Goal: Task Accomplishment & Management: Use online tool/utility

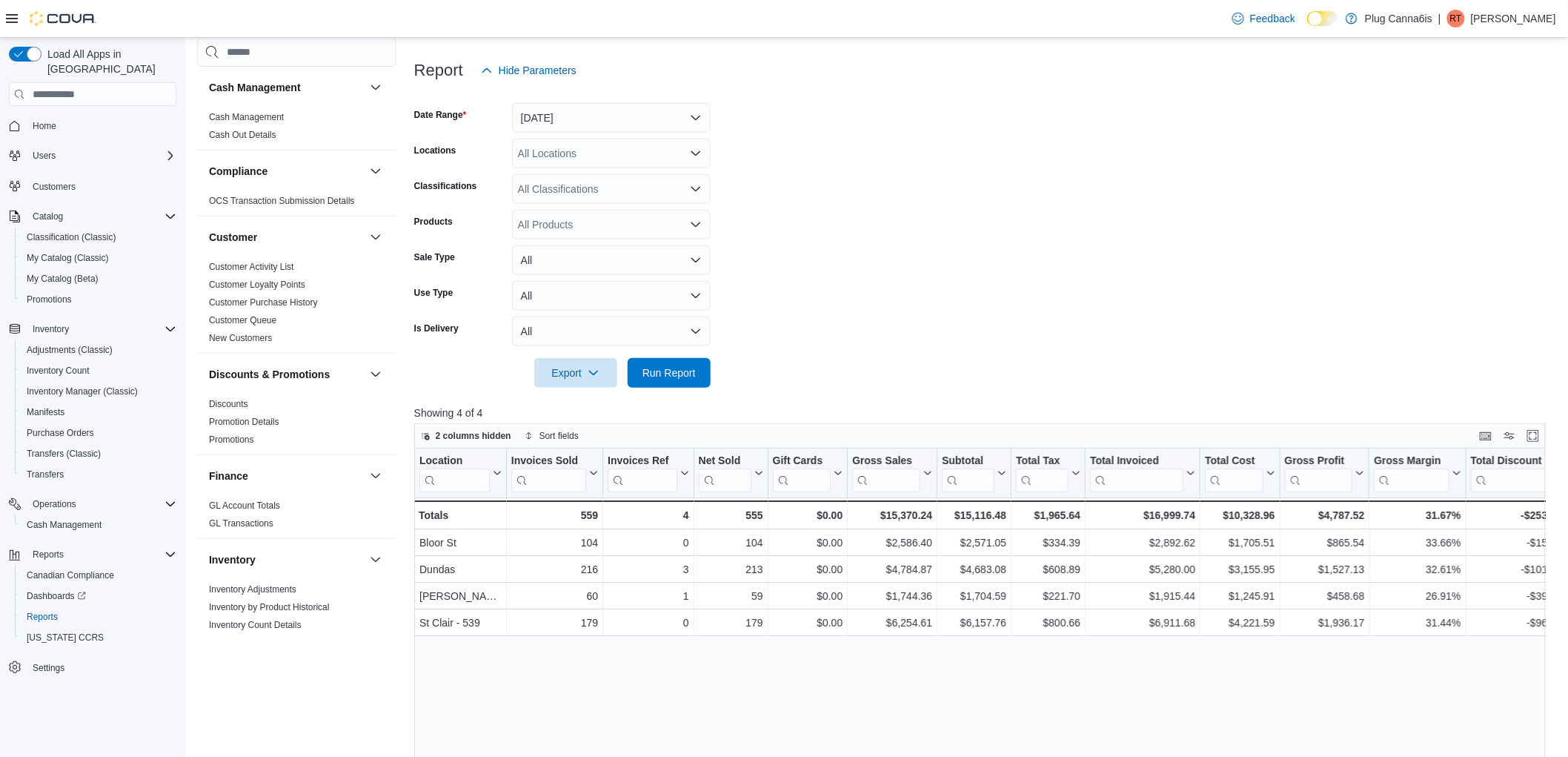
scroll to position [838, 0]
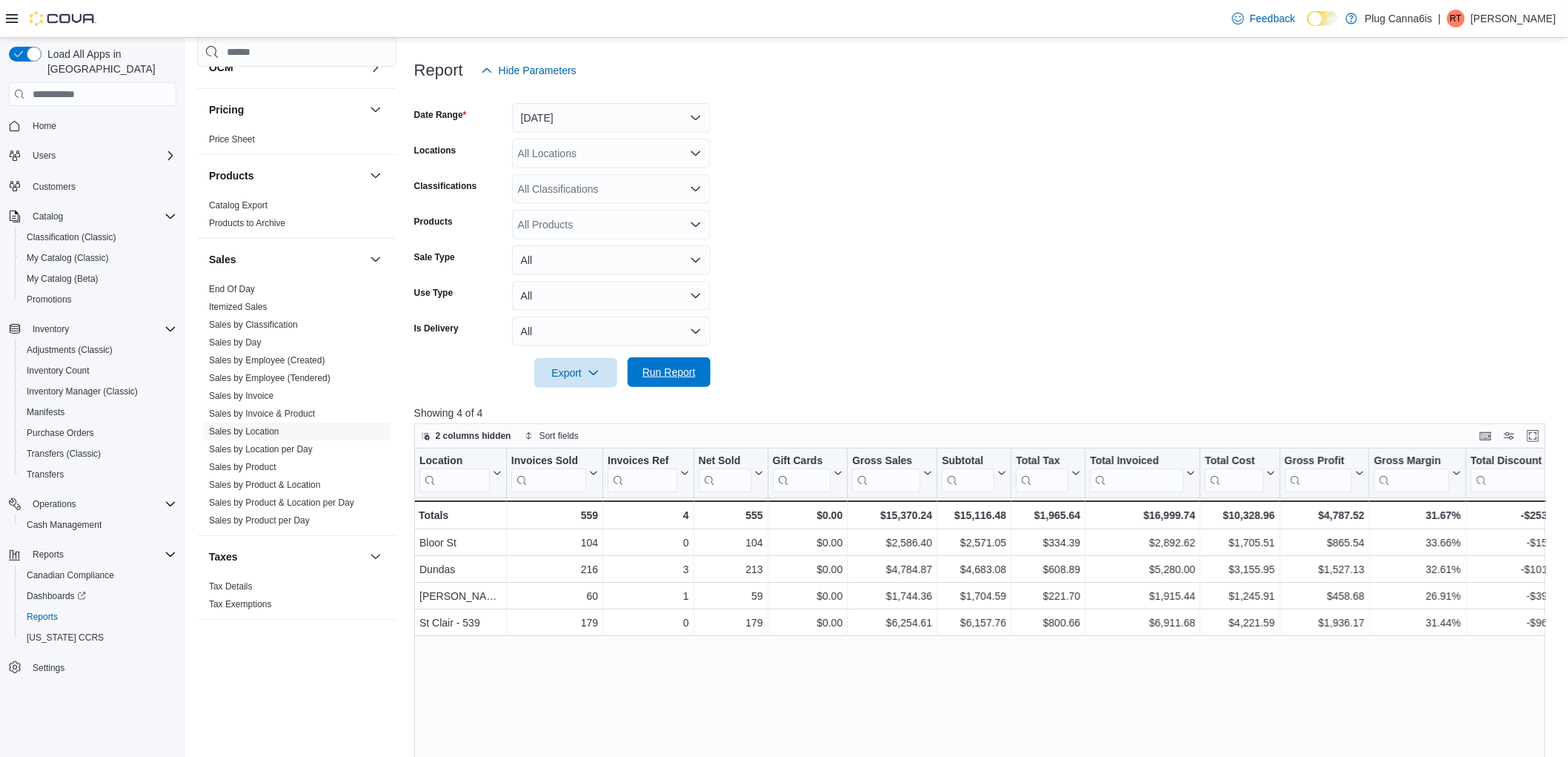
click at [669, 382] on span "Run Report" at bounding box center [669, 371] width 65 height 30
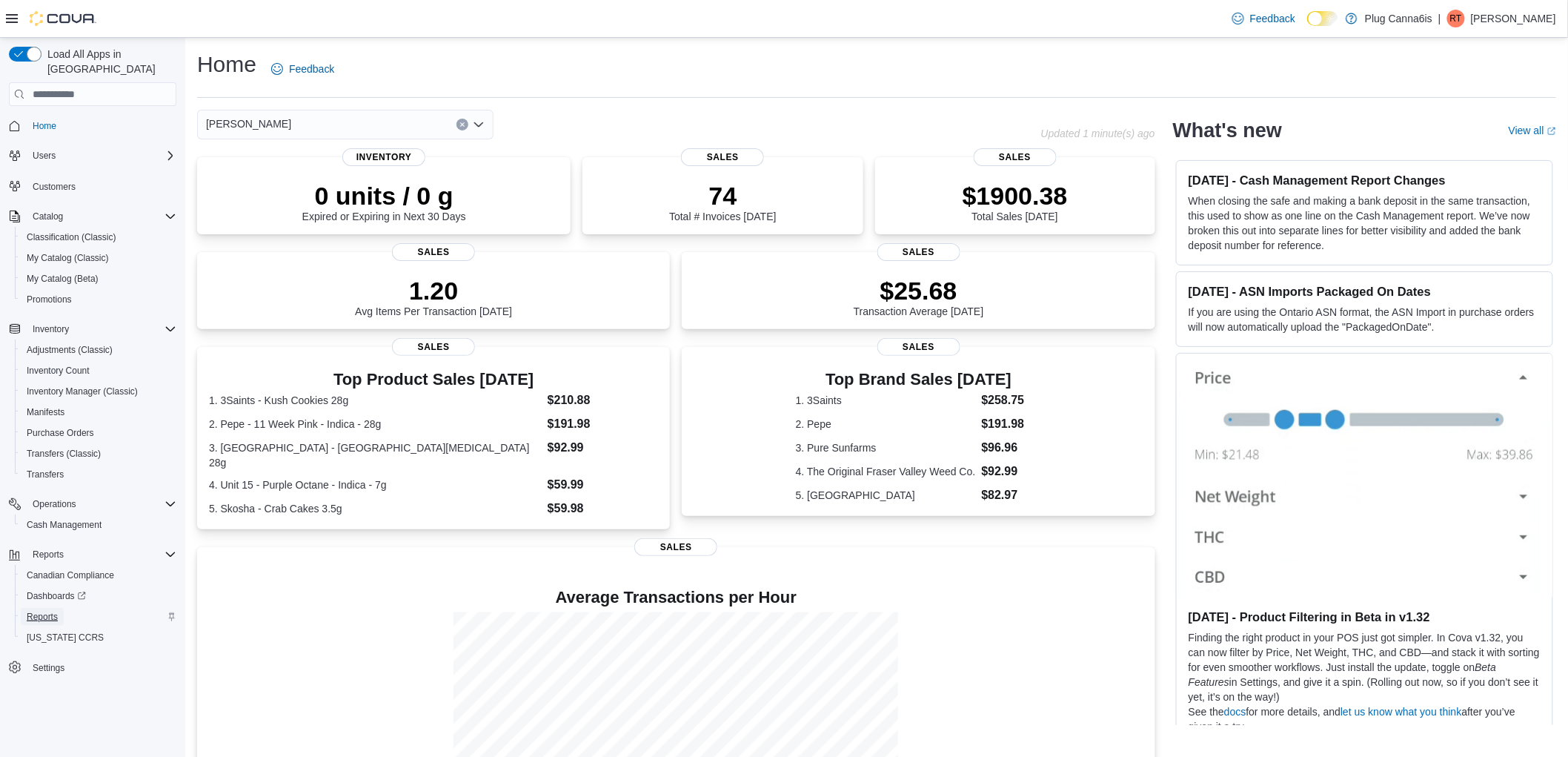
click at [45, 610] on span "Reports" at bounding box center [42, 616] width 31 height 12
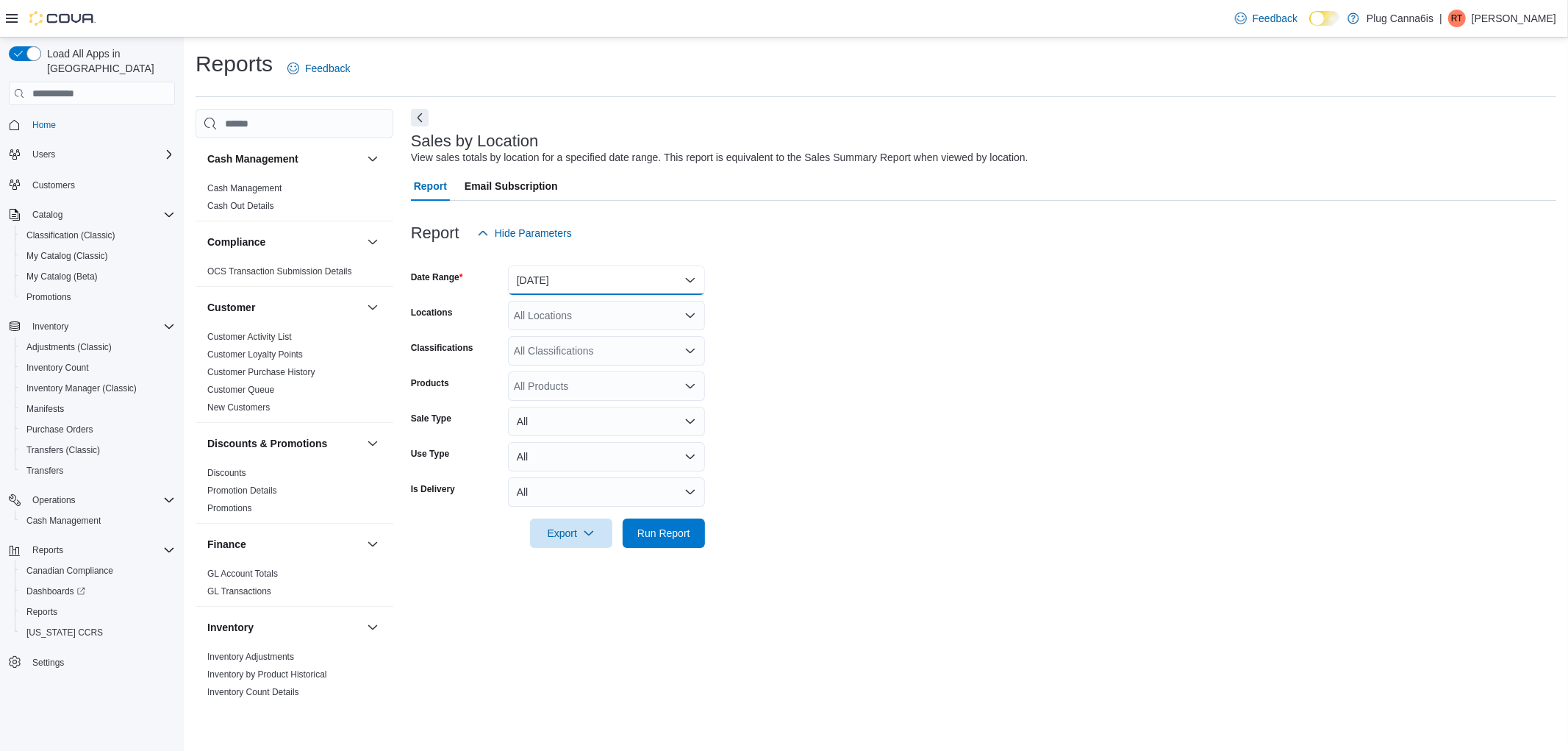
drag, startPoint x: 578, startPoint y: 274, endPoint x: 578, endPoint y: 283, distance: 9.0
click at [578, 275] on button "Yesterday" at bounding box center [606, 280] width 197 height 29
click at [554, 328] on button "Today" at bounding box center [606, 339] width 197 height 29
click at [663, 520] on span "Run Report" at bounding box center [663, 532] width 65 height 29
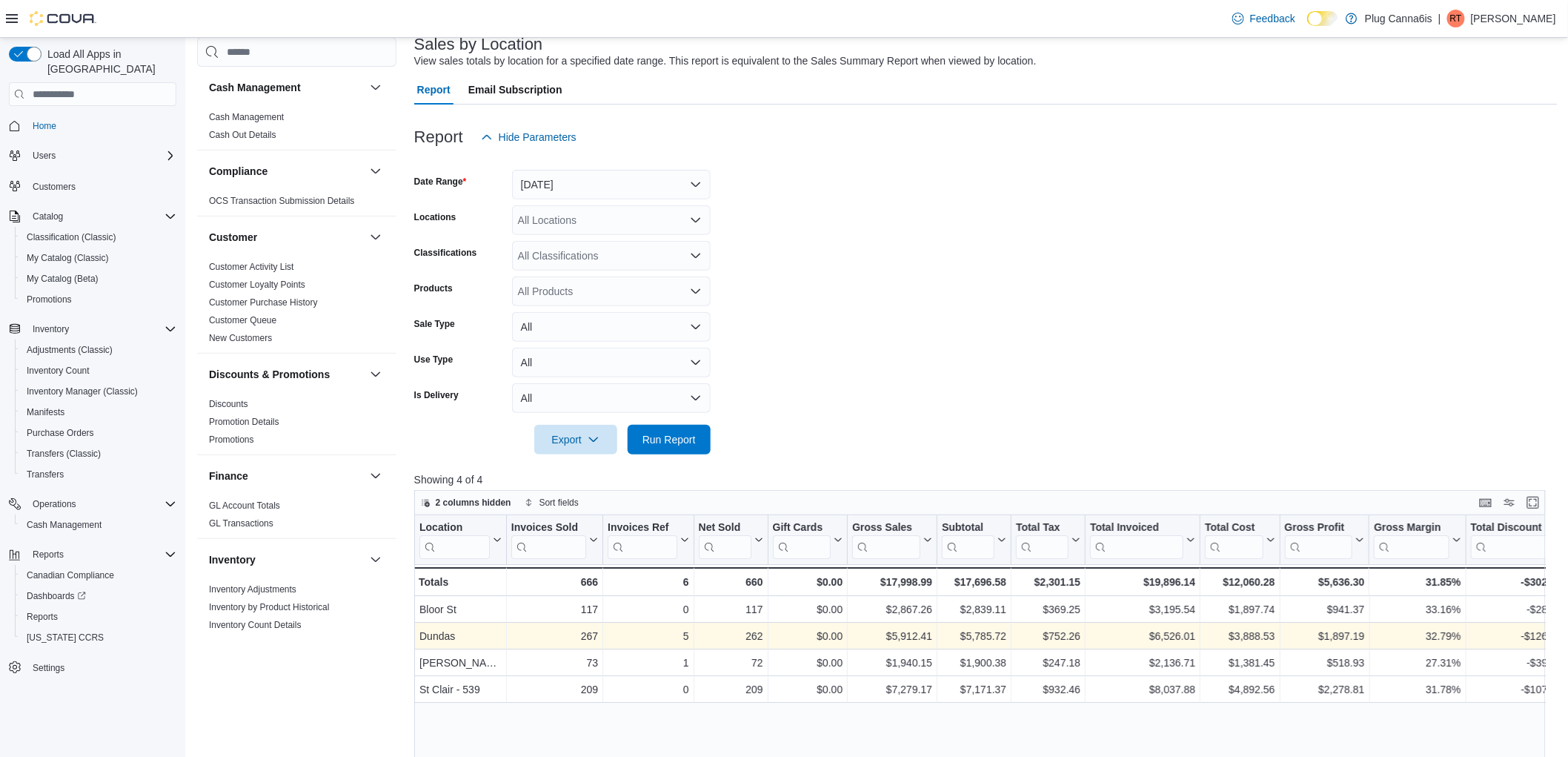
scroll to position [247, 0]
